Goal: Task Accomplishment & Management: Manage account settings

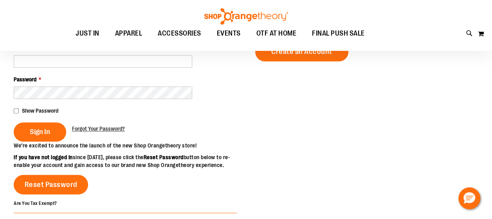
scroll to position [78, 0]
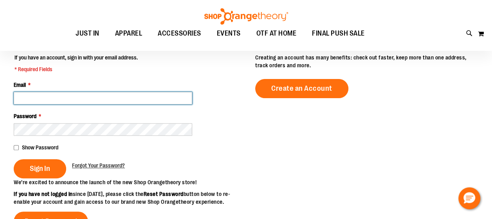
click at [60, 98] on input "Email *" at bounding box center [103, 98] width 179 height 13
type input "**********"
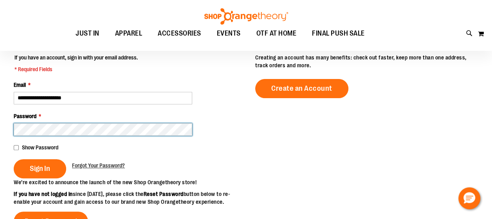
click at [14, 159] on button "Sign In" at bounding box center [40, 168] width 52 height 19
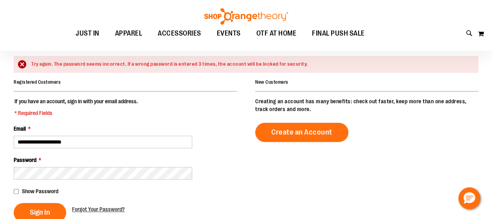
scroll to position [78, 0]
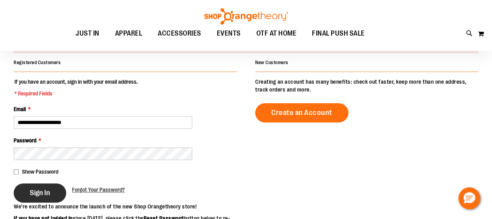
click at [55, 197] on button "Sign In" at bounding box center [40, 193] width 52 height 19
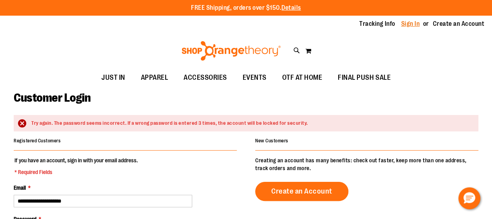
click at [414, 27] on link "Sign In" at bounding box center [411, 24] width 19 height 9
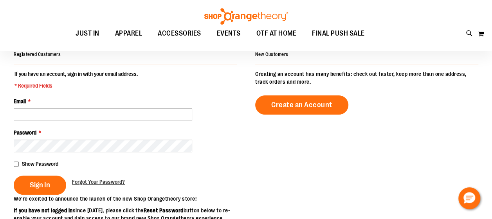
scroll to position [78, 0]
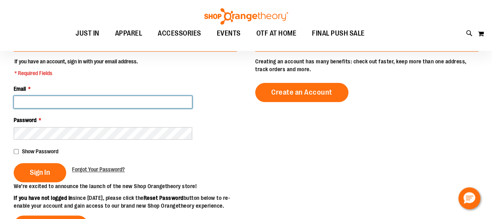
click at [173, 105] on input "Email *" at bounding box center [103, 102] width 179 height 13
type input "**********"
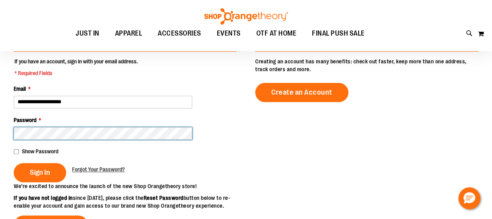
click at [14, 163] on button "Sign In" at bounding box center [40, 172] width 52 height 19
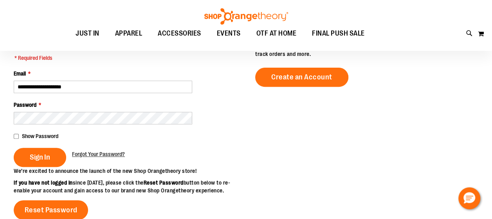
scroll to position [118, 0]
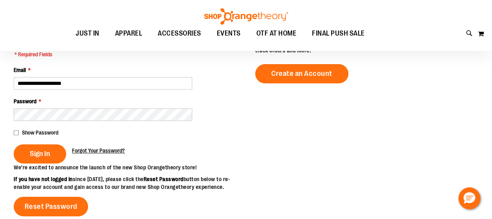
click at [105, 150] on span "Forgot Your Password?" at bounding box center [98, 151] width 53 height 6
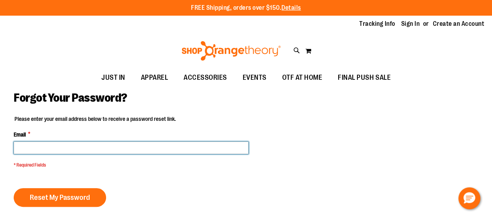
click at [41, 146] on input "Email *" at bounding box center [131, 148] width 235 height 13
type input "**********"
click at [14, 188] on button "Reset My Password" at bounding box center [60, 197] width 92 height 19
